Goal: Browse casually: Explore the website without a specific task or goal

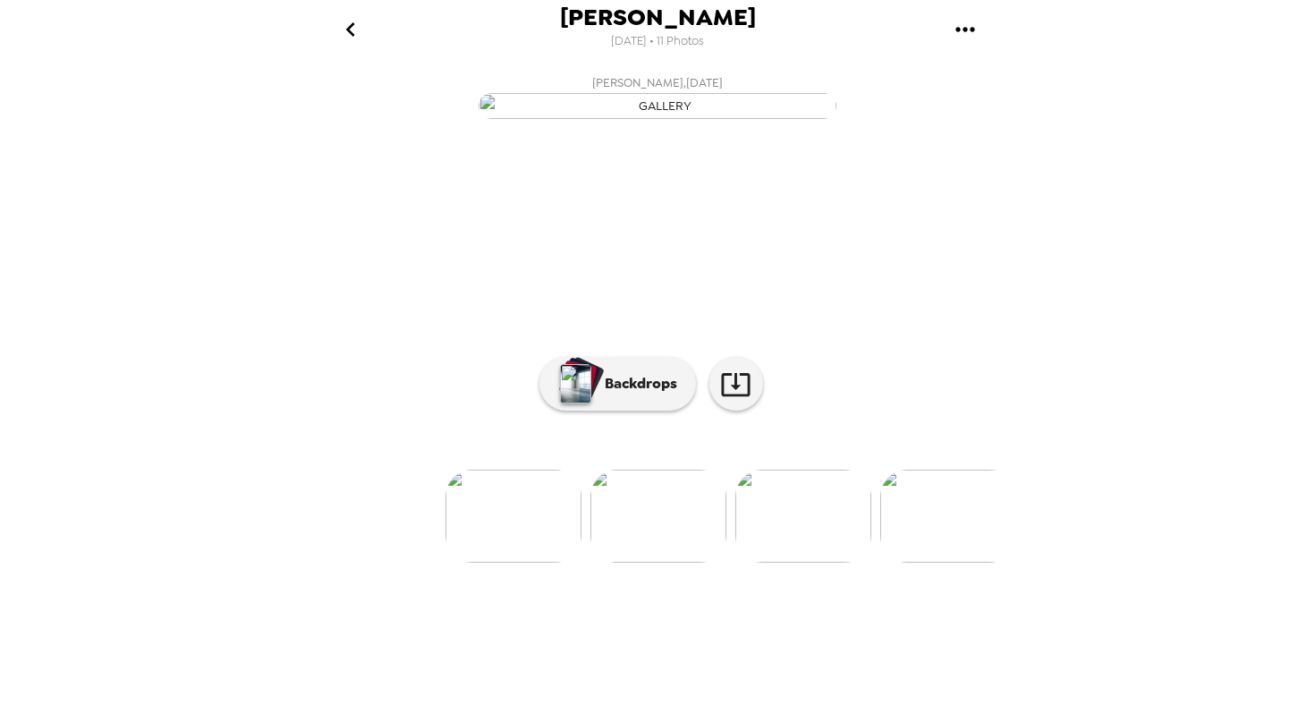
scroll to position [47, 0]
click at [353, 33] on icon "go back" at bounding box center [350, 29] width 29 height 29
click at [967, 27] on icon "gallery menu" at bounding box center [965, 29] width 29 height 29
click at [673, 238] on div at bounding box center [657, 356] width 1315 height 713
click at [357, 30] on icon "go back" at bounding box center [350, 29] width 29 height 29
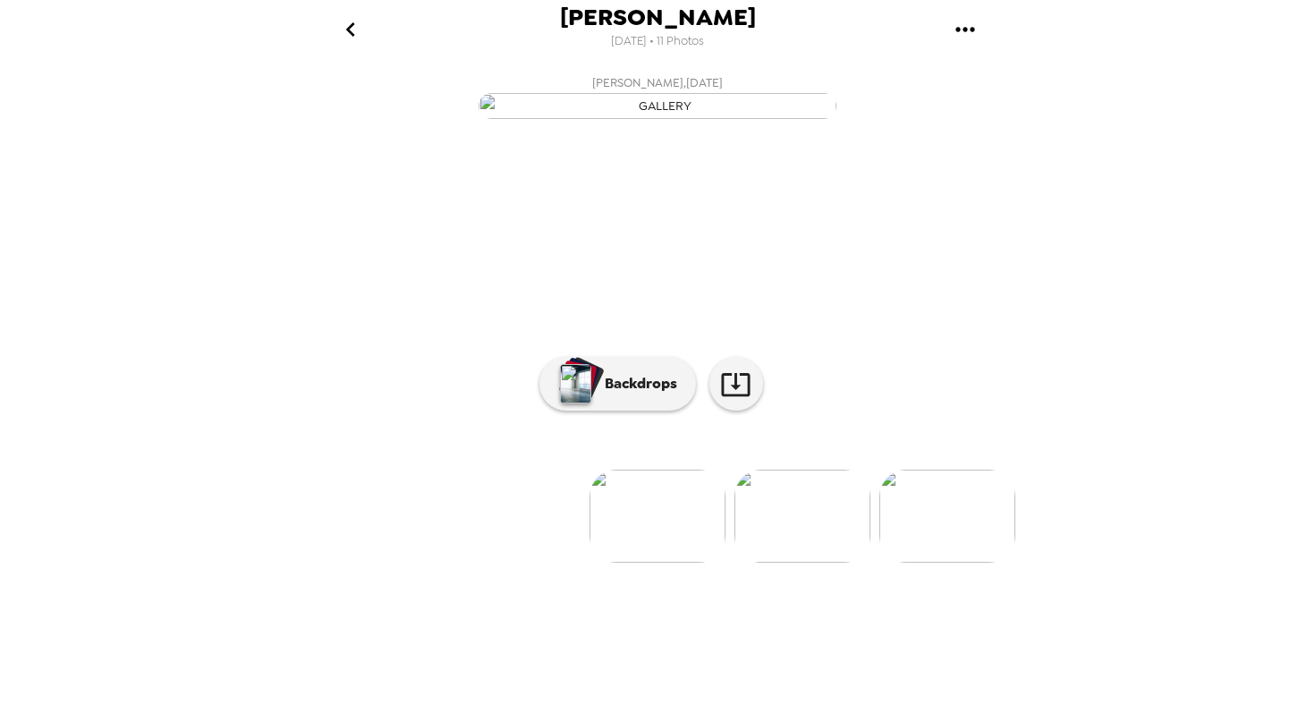
click at [792, 563] on img at bounding box center [803, 516] width 136 height 93
click at [813, 563] on img at bounding box center [804, 516] width 136 height 93
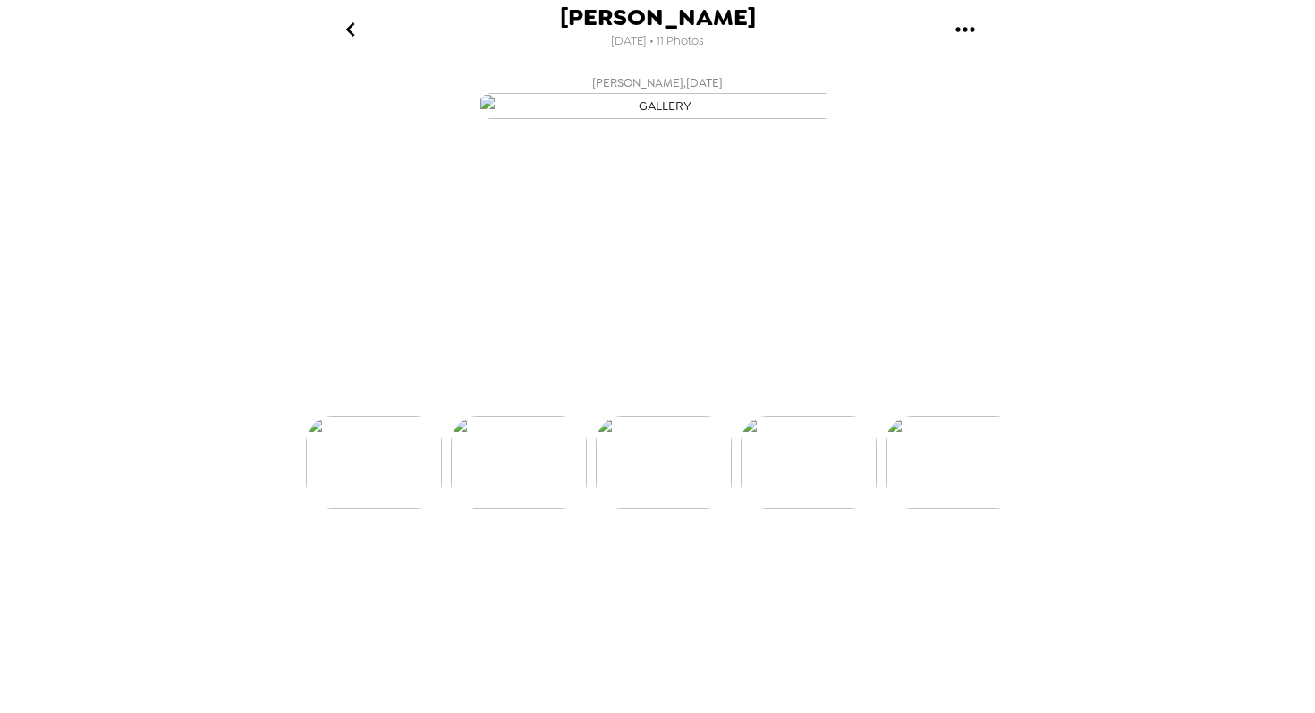
scroll to position [0, 288]
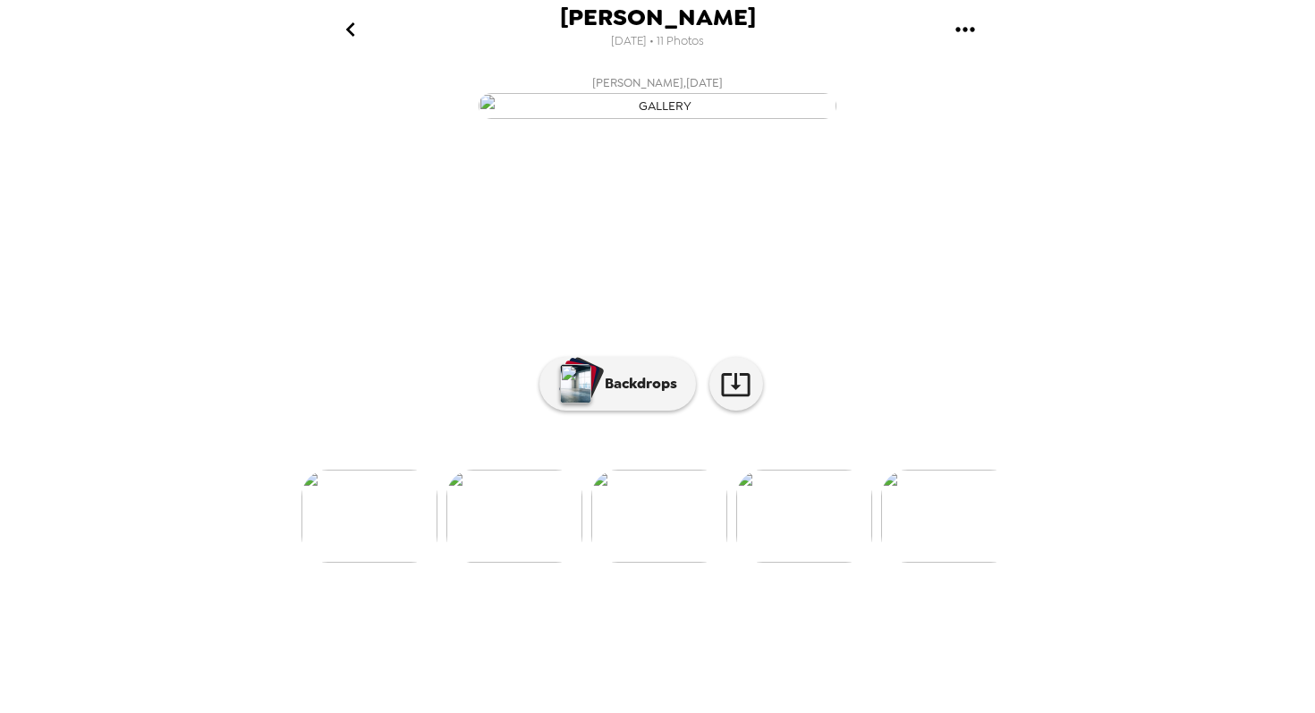
click at [812, 563] on img at bounding box center [804, 516] width 136 height 93
click at [809, 563] on img at bounding box center [804, 516] width 136 height 93
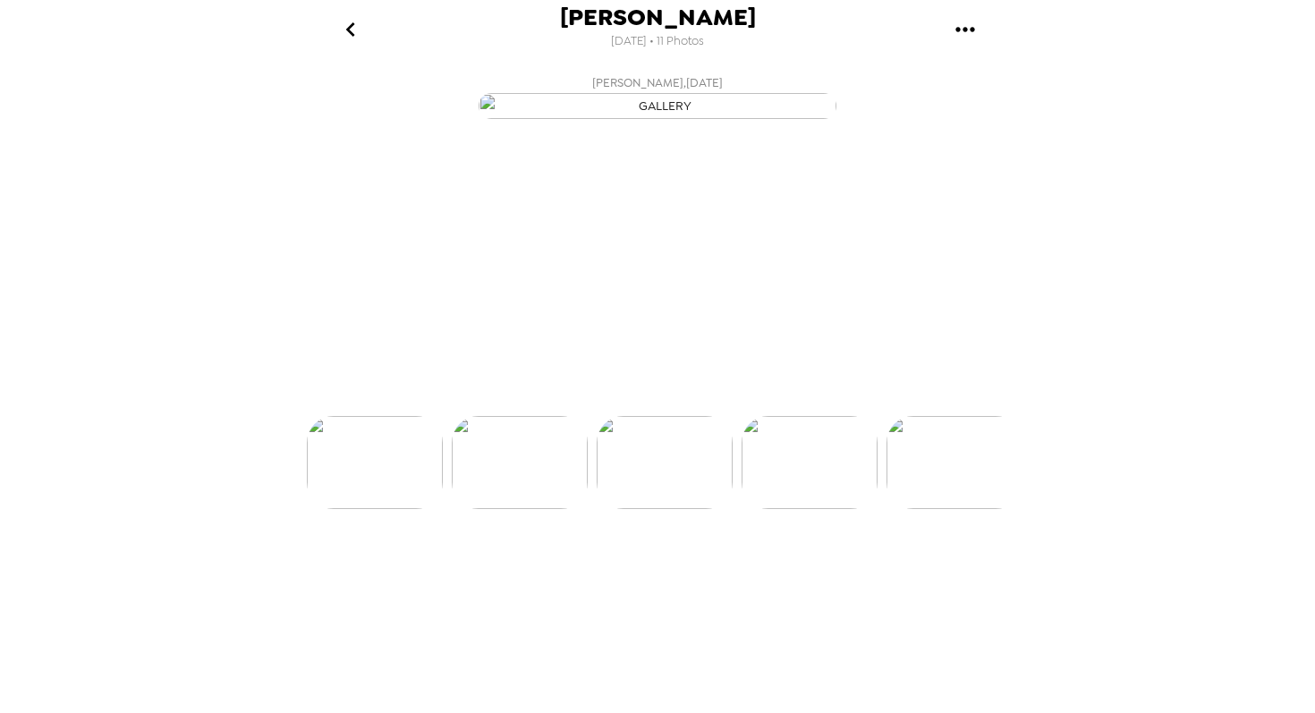
scroll to position [0, 577]
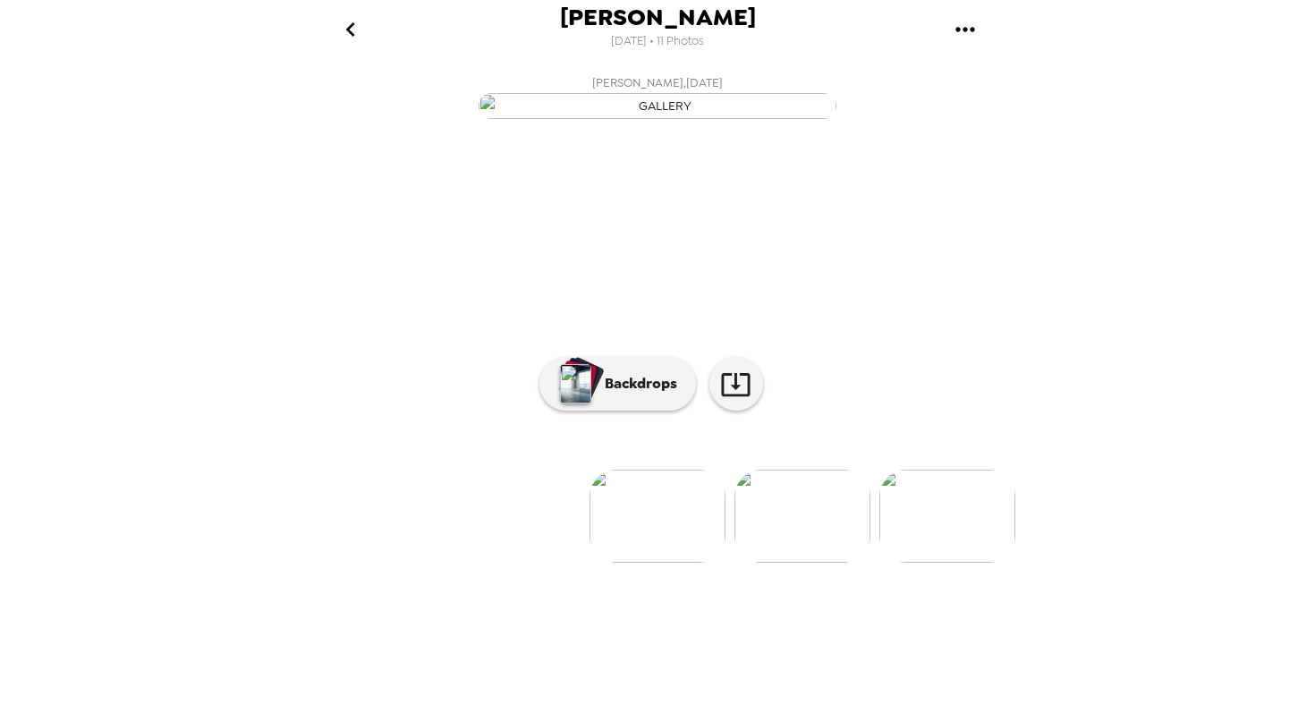
scroll to position [47, 0]
click at [659, 563] on img at bounding box center [658, 516] width 136 height 93
click at [794, 563] on img at bounding box center [803, 516] width 136 height 93
click at [609, 563] on img at bounding box center [659, 516] width 136 height 93
click at [803, 563] on img at bounding box center [804, 516] width 136 height 93
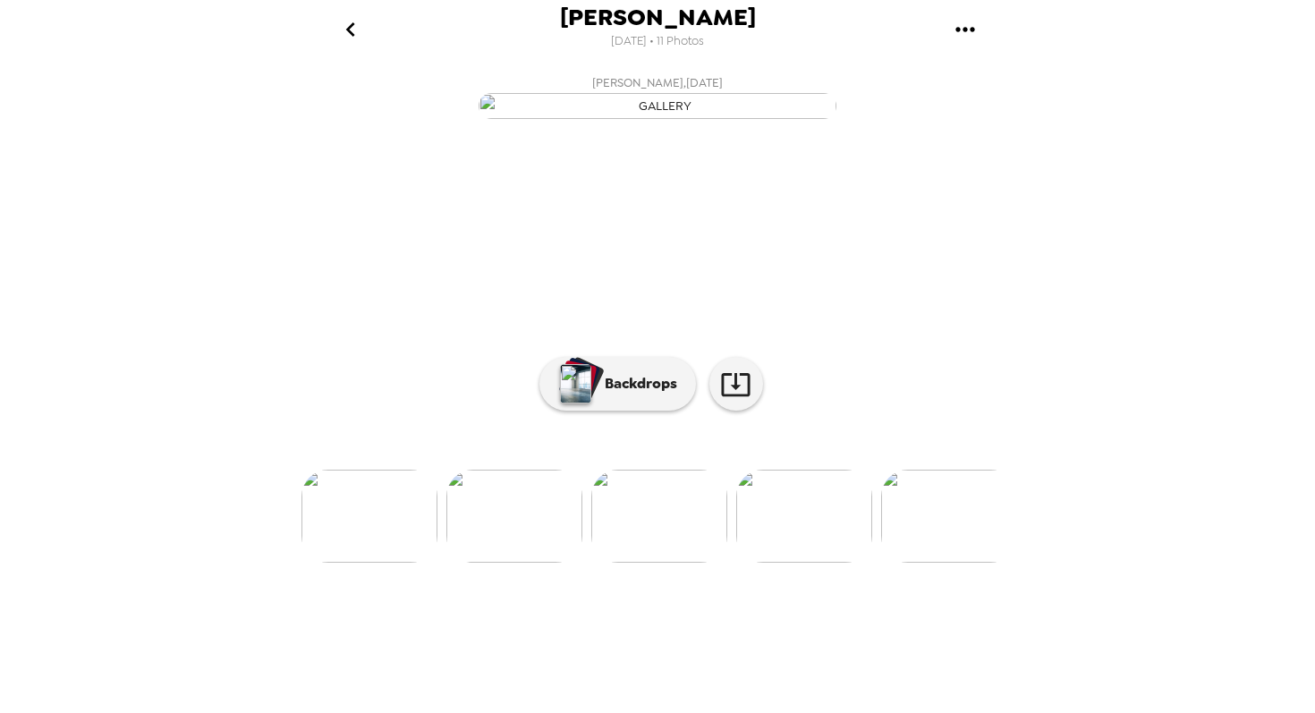
click at [522, 563] on img at bounding box center [515, 516] width 136 height 93
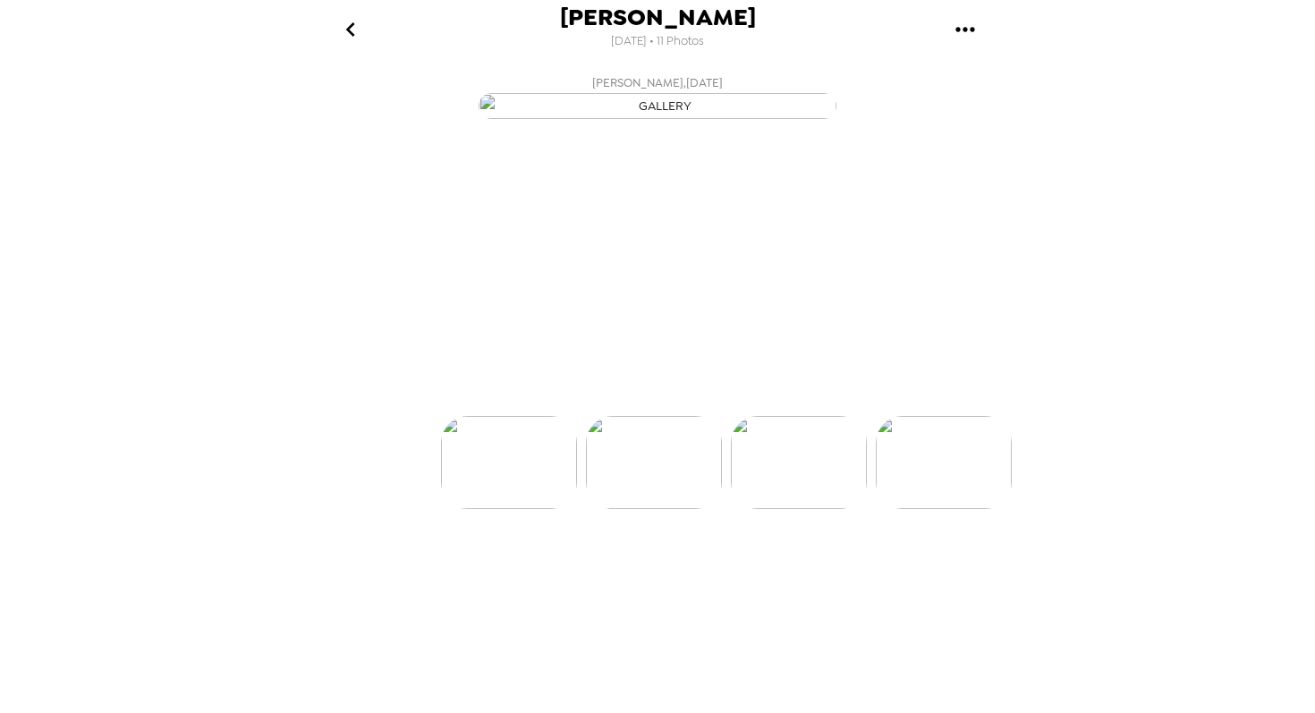
scroll to position [0, 144]
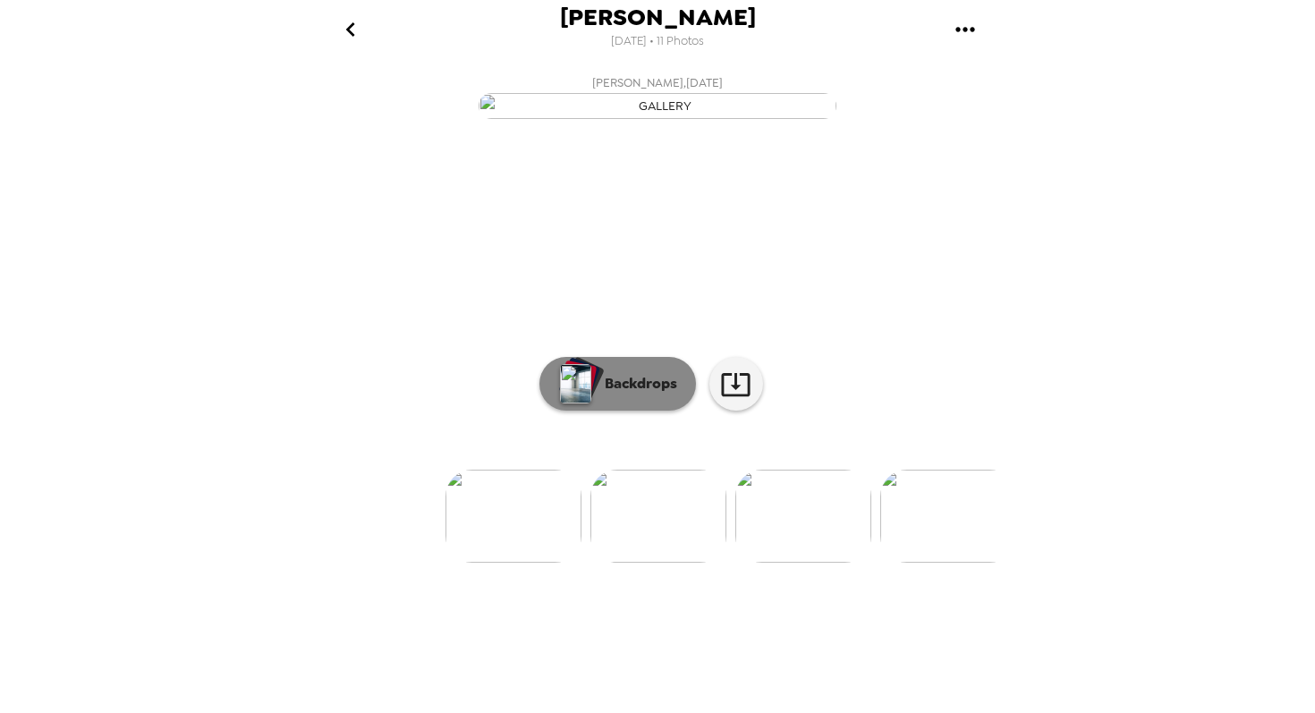
click at [653, 395] on p "Backdrops" at bounding box center [636, 383] width 81 height 21
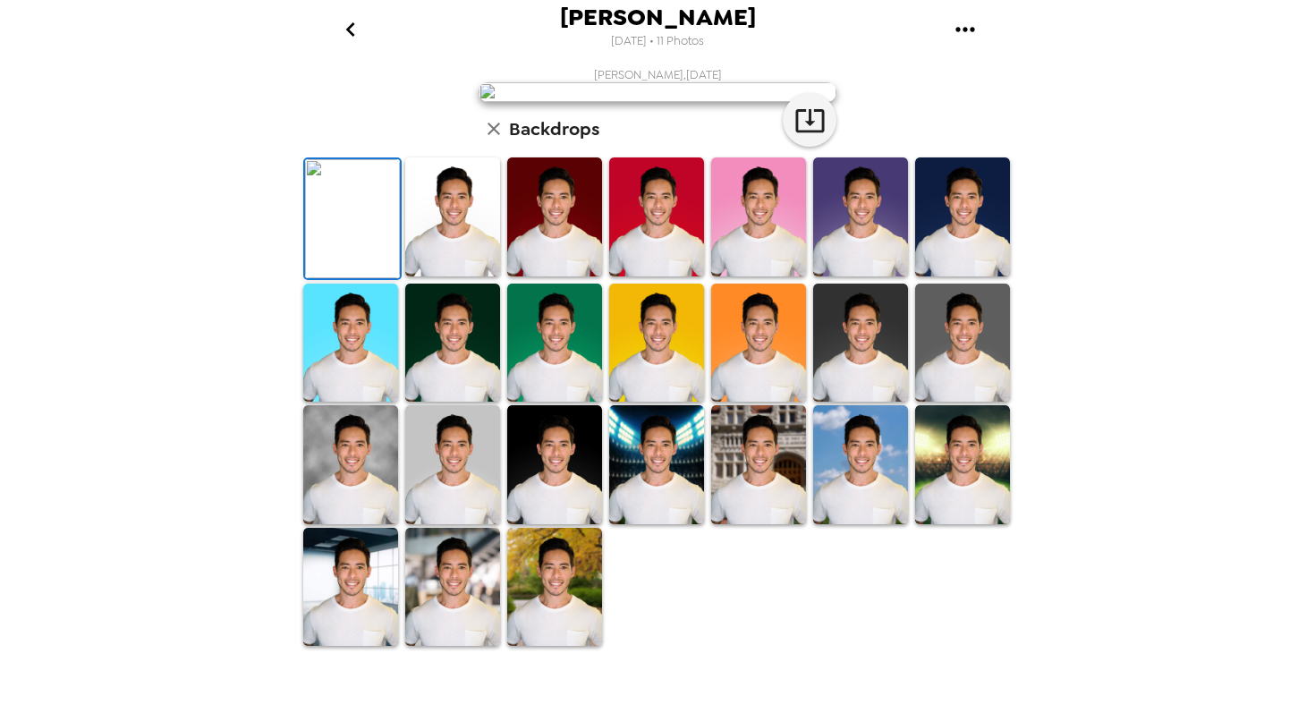
scroll to position [263, 0]
click at [770, 403] on img at bounding box center [758, 343] width 95 height 119
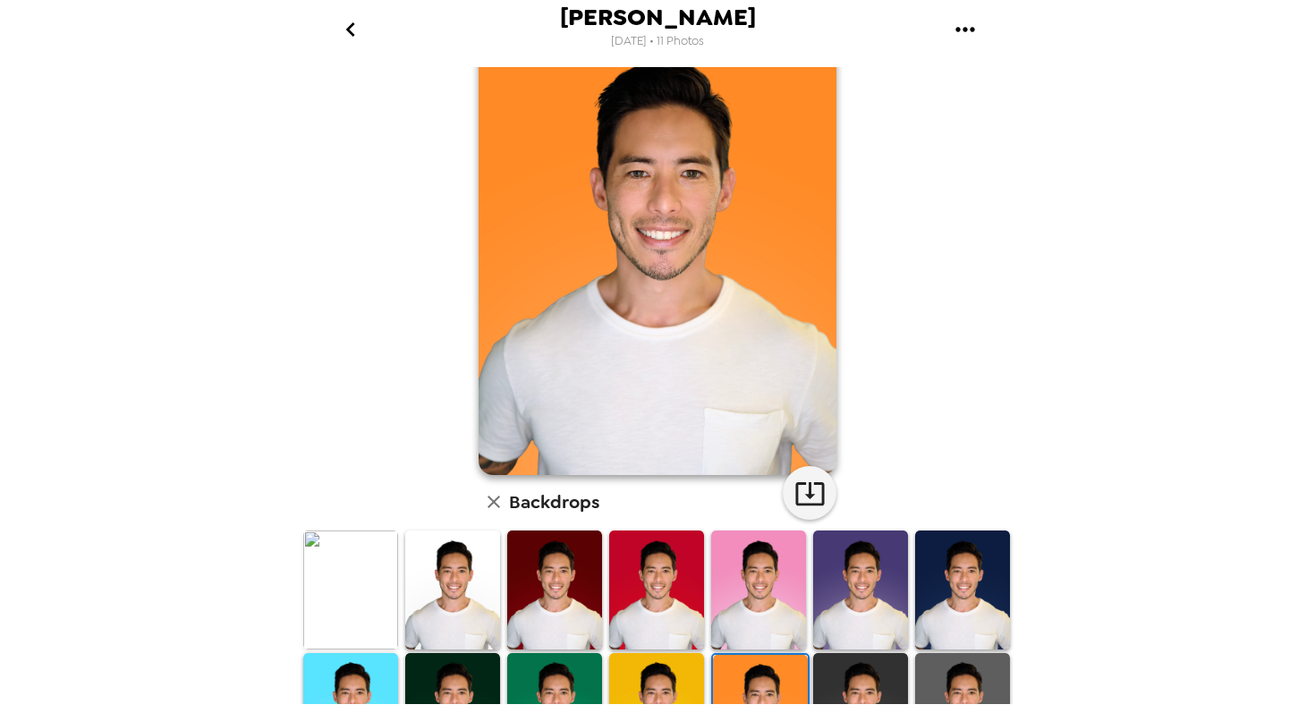
scroll to position [254, 0]
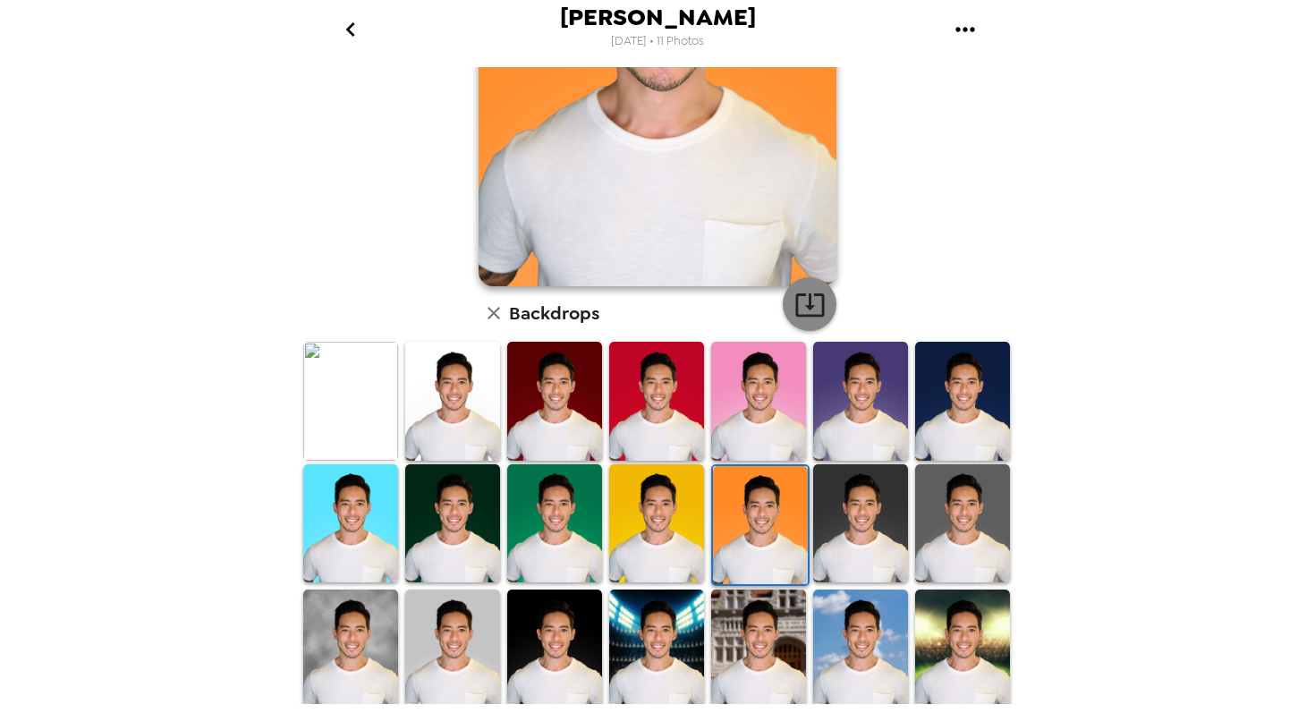
click at [826, 310] on button "button" at bounding box center [810, 304] width 54 height 54
click at [626, 544] on img at bounding box center [656, 523] width 95 height 119
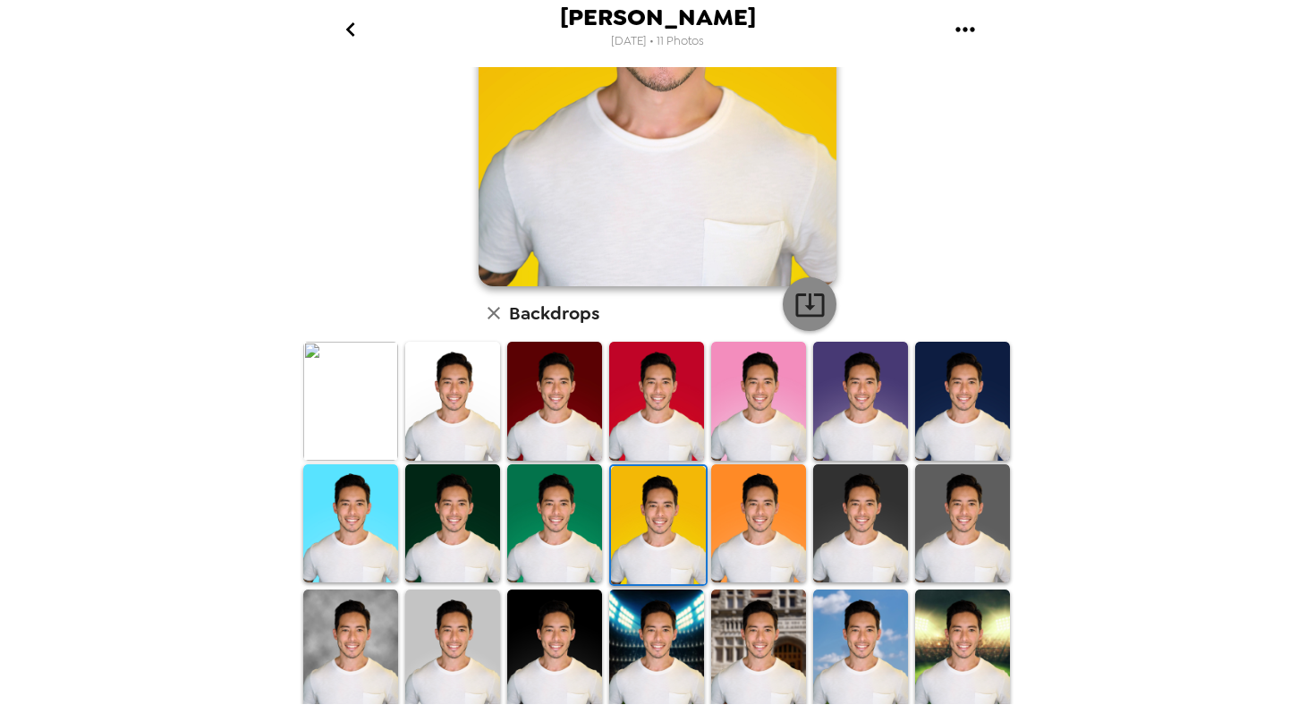
click at [804, 318] on icon "button" at bounding box center [810, 304] width 31 height 31
click at [550, 508] on img at bounding box center [554, 523] width 95 height 119
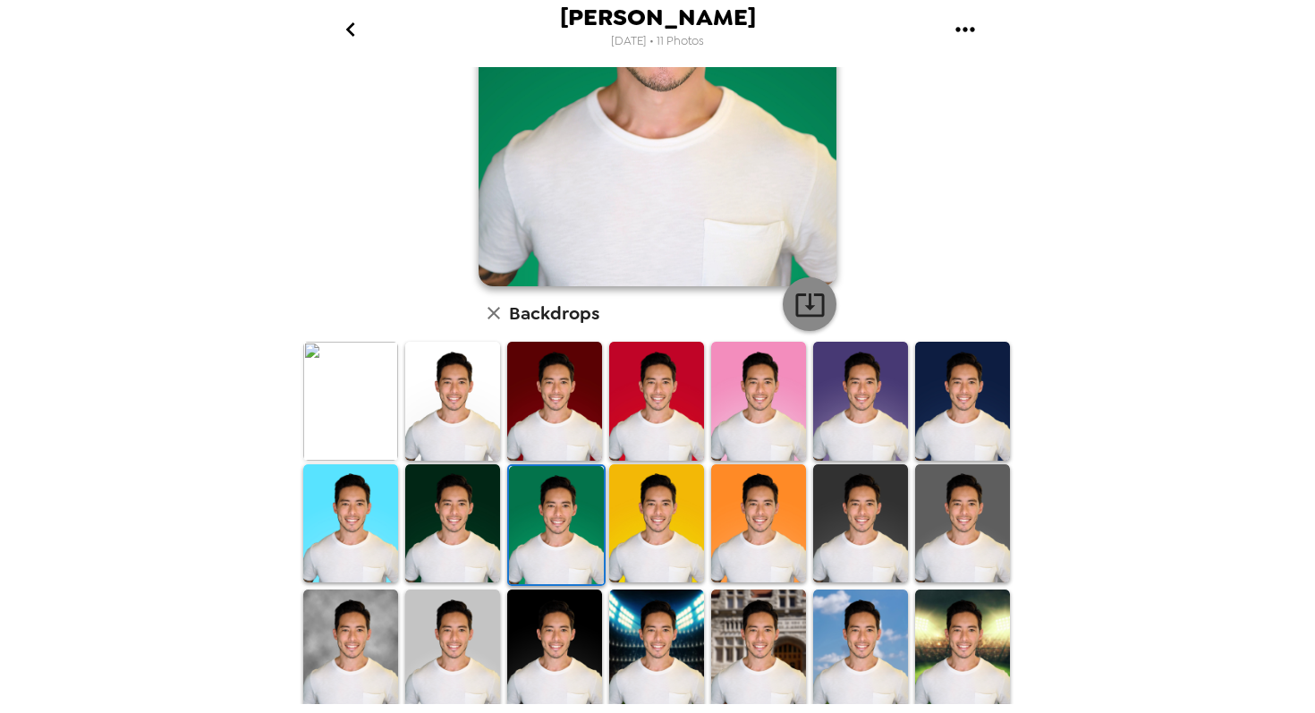
click at [809, 307] on icon "button" at bounding box center [810, 305] width 29 height 23
click at [846, 403] on img at bounding box center [860, 401] width 95 height 119
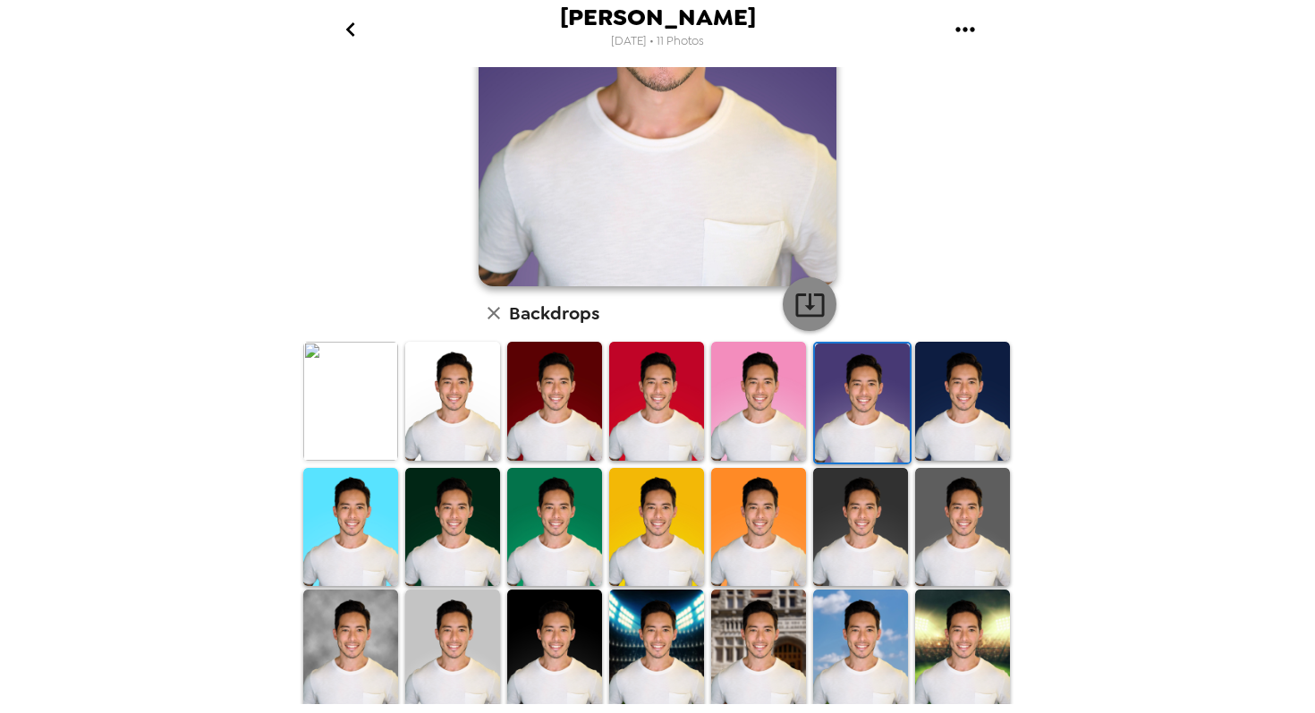
click at [815, 301] on icon "button" at bounding box center [810, 304] width 31 height 31
click at [862, 516] on img at bounding box center [860, 527] width 95 height 119
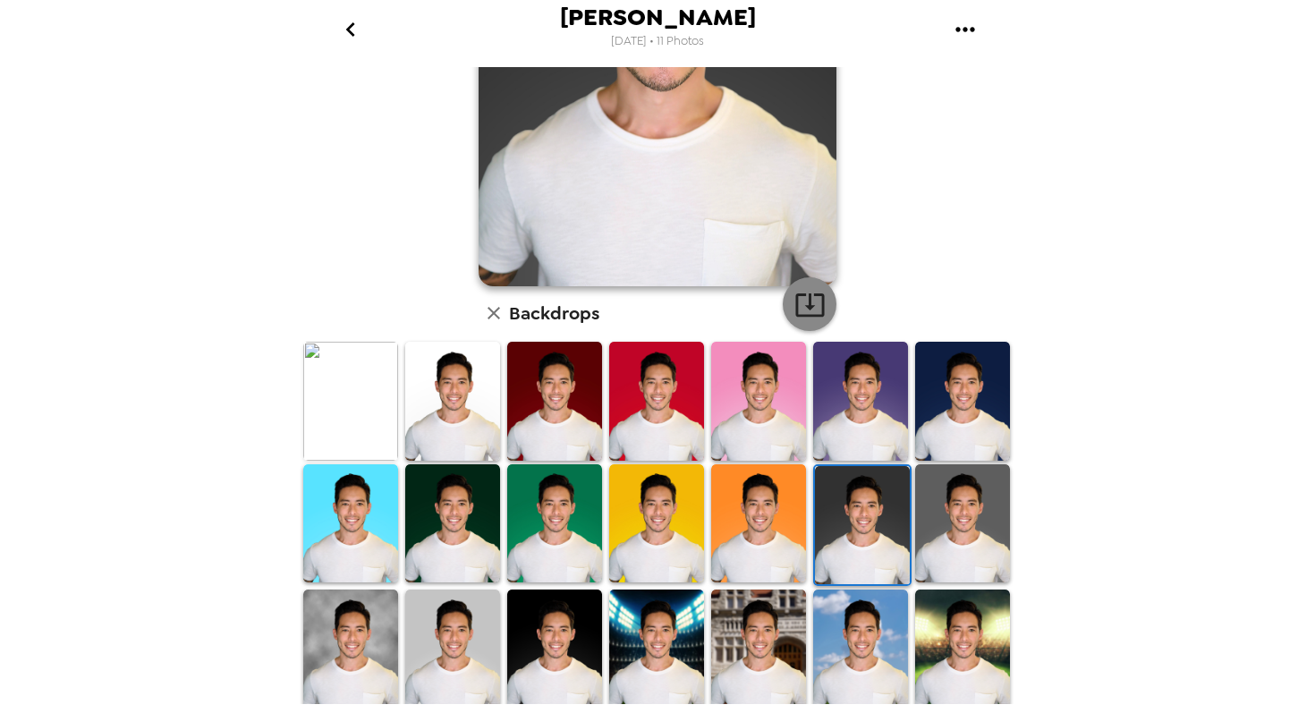
click at [811, 311] on icon "button" at bounding box center [810, 304] width 31 height 31
click at [979, 491] on img at bounding box center [962, 523] width 95 height 119
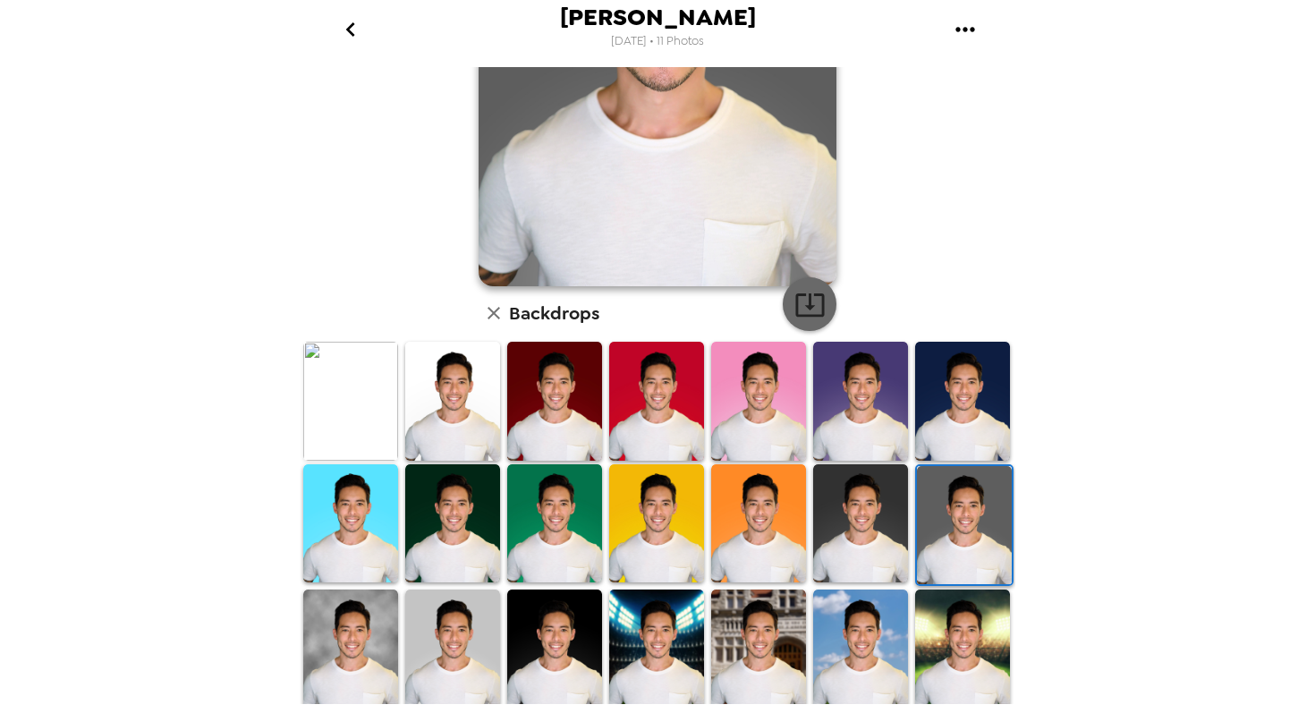
click at [805, 314] on icon "button" at bounding box center [810, 304] width 31 height 31
